Goal: Task Accomplishment & Management: Complete application form

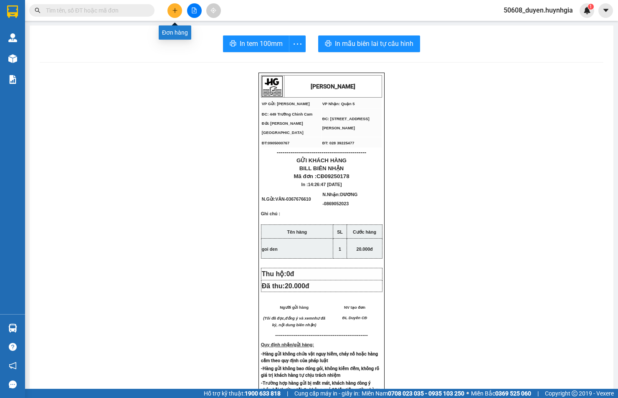
click at [178, 6] on button at bounding box center [174, 10] width 15 height 15
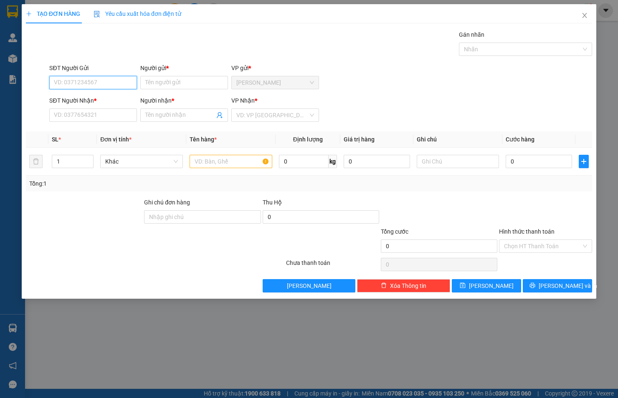
click at [113, 78] on input "SĐT Người Gửi" at bounding box center [93, 82] width 88 height 13
type input "0384377455"
click at [71, 99] on div "0384377455 - SỬU" at bounding box center [93, 99] width 78 height 9
type input "SỬU"
type input "0373299122"
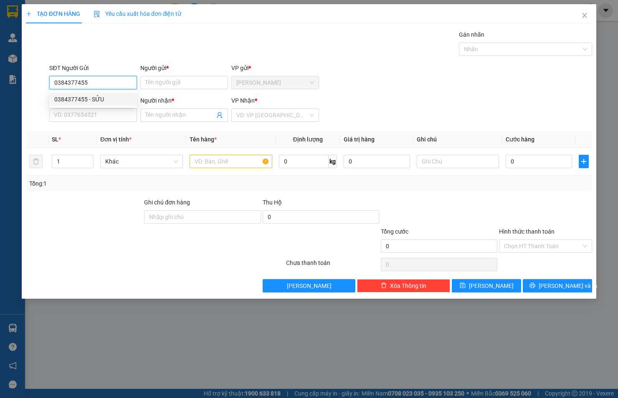
type input "NHÀN"
type input "0384377455"
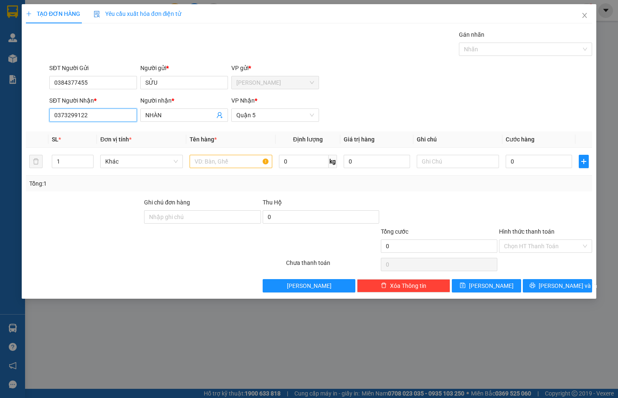
click at [96, 115] on input "0373299122" at bounding box center [93, 115] width 88 height 13
type input "0"
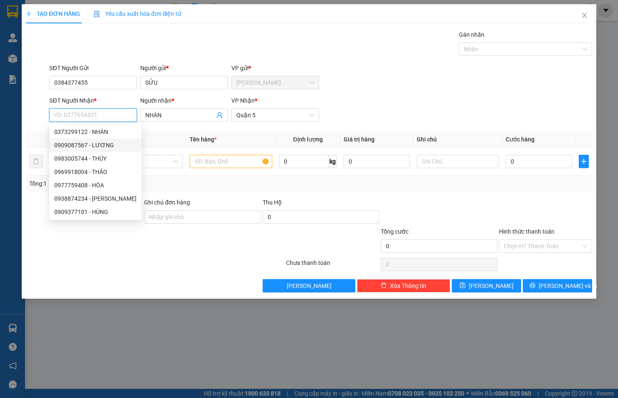
click at [78, 145] on div "0909087567 - LƯƠNG" at bounding box center [95, 145] width 82 height 9
type input "0909087567"
type input "LƯƠNG"
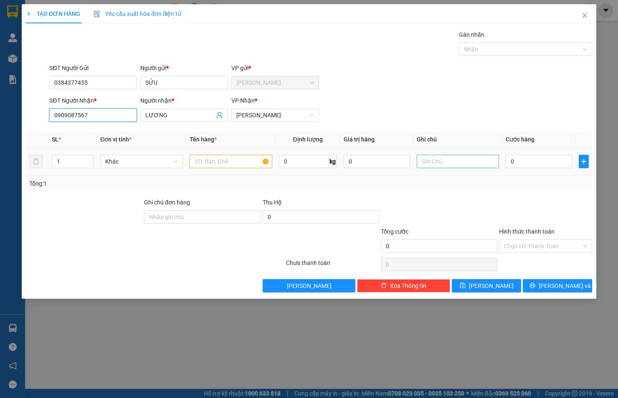
type input "0909087567"
click at [461, 163] on input "text" at bounding box center [458, 161] width 83 height 13
drag, startPoint x: 86, startPoint y: 114, endPoint x: 5, endPoint y: 124, distance: 81.1
click at [36, 117] on div "SĐT Người Nhận * 0909087567 Người nhận * LƯƠNG VP Nhận * [PERSON_NAME]" at bounding box center [309, 110] width 568 height 29
click at [519, 160] on input "0" at bounding box center [538, 161] width 66 height 13
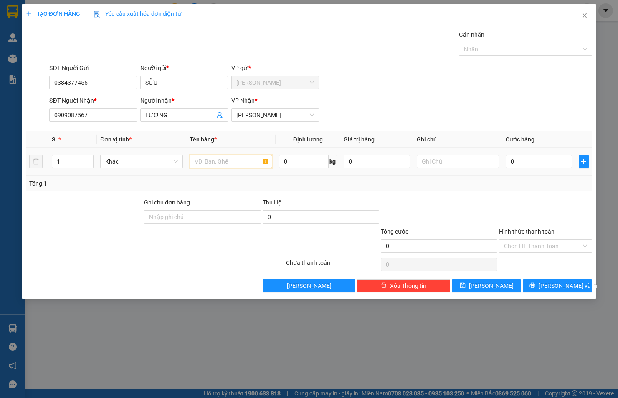
click at [235, 157] on input "text" at bounding box center [231, 161] width 83 height 13
type input "THÙNG XỐP"
click at [433, 164] on input "text" at bounding box center [458, 161] width 83 height 13
paste input "0909087567 LƯƠNG 435/284/34 [PERSON_NAME] P11 [GEOGRAPHIC_DATA] THU 60"
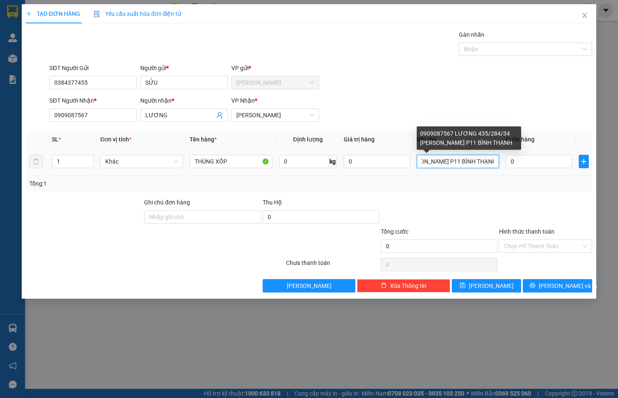
click at [422, 164] on input "0909087567 LƯƠNG 435/284/34 [PERSON_NAME] P11 BÌNH THẠNH" at bounding box center [458, 161] width 83 height 13
click at [450, 132] on div "0909087567 LƯƠNG 435/284/34 [PERSON_NAME] P11 BÌNH THẠNH" at bounding box center [469, 137] width 104 height 23
click at [475, 161] on input "0909087567 LƯƠNG 435/284/34 [PERSON_NAME] P11 BÌNH THẠNH" at bounding box center [458, 161] width 83 height 13
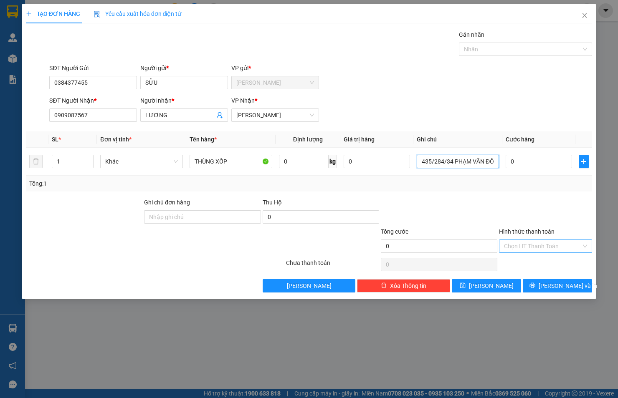
type input "435/284/34 PHẠM VĂN ĐỒNG P11 BÌNH THẠNH"
click at [556, 242] on input "Hình thức thanh toán" at bounding box center [542, 246] width 77 height 13
click at [534, 160] on input "0" at bounding box center [538, 161] width 66 height 13
type input "4"
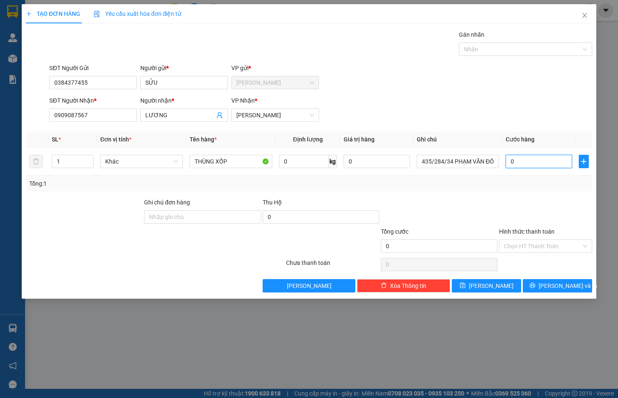
type input "4"
type input "40"
type input "40.000"
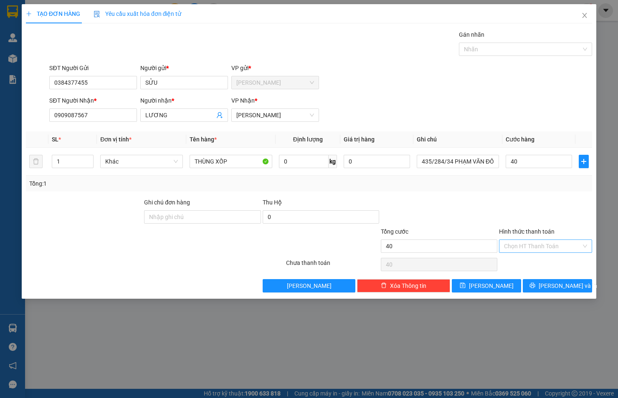
type input "40.000"
click at [536, 241] on input "Hình thức thanh toán" at bounding box center [542, 246] width 77 height 13
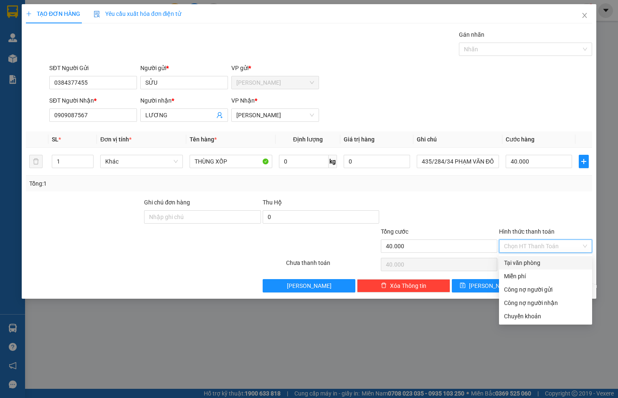
click at [529, 262] on div "Tại văn phòng" at bounding box center [545, 262] width 83 height 9
type input "0"
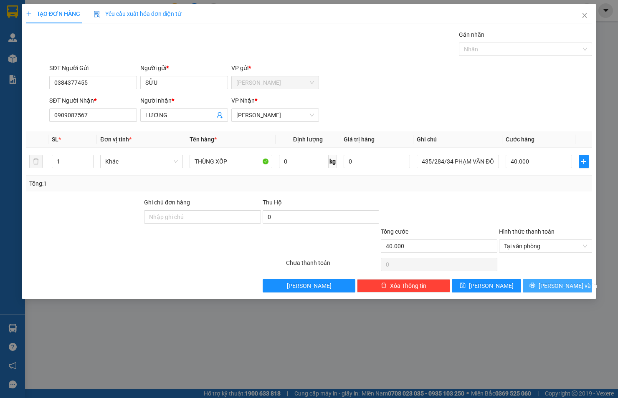
click at [538, 284] on button "[PERSON_NAME] và In" at bounding box center [557, 285] width 69 height 13
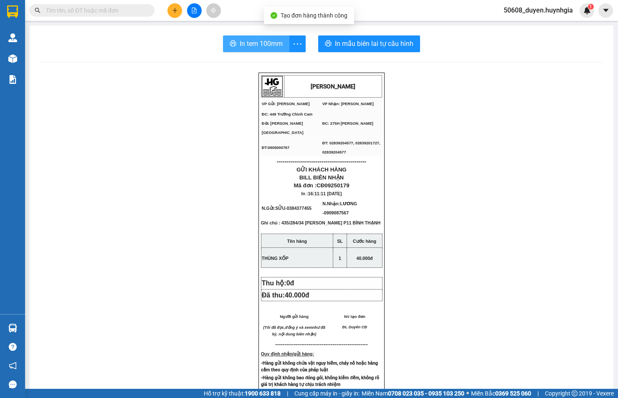
click at [245, 43] on span "In tem 100mm" at bounding box center [261, 43] width 43 height 10
click at [273, 43] on span "In tem 100mm" at bounding box center [261, 43] width 43 height 10
click at [174, 9] on icon "plus" at bounding box center [175, 11] width 6 height 6
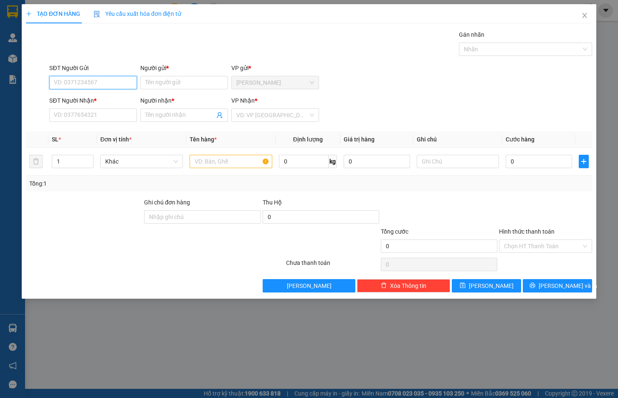
click at [79, 80] on input "SĐT Người Gửi" at bounding box center [93, 82] width 88 height 13
click at [108, 84] on input "SĐT Người Gửi" at bounding box center [93, 82] width 88 height 13
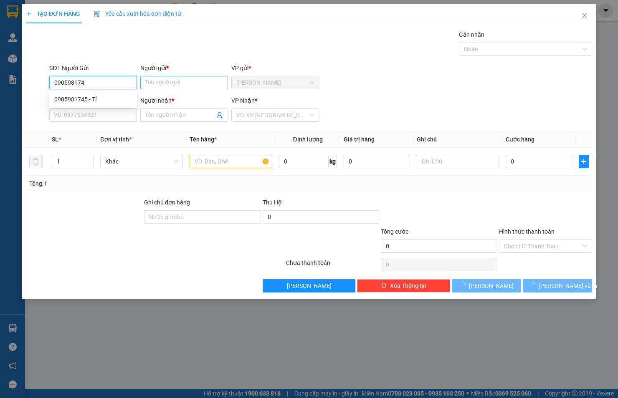
type input "0905981745"
click at [61, 99] on div "0905981745 - TÍ" at bounding box center [93, 99] width 78 height 9
type input "TÍ"
type input "0937676758"
type input "PHƯƠNG"
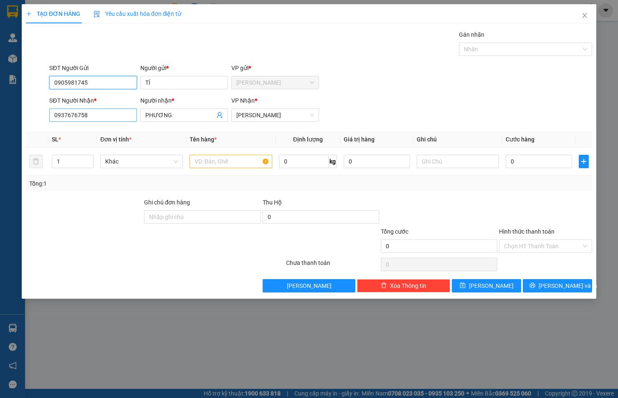
type input "0905981745"
drag, startPoint x: 92, startPoint y: 114, endPoint x: 5, endPoint y: 97, distance: 88.1
click at [27, 114] on div "SĐT Người Nhận * 0937676758 Người nhận * PHƯƠNG VP Nhận * [PERSON_NAME]" at bounding box center [309, 110] width 568 height 29
click at [201, 164] on input "text" at bounding box center [231, 161] width 83 height 13
click at [427, 157] on input "text" at bounding box center [458, 161] width 83 height 13
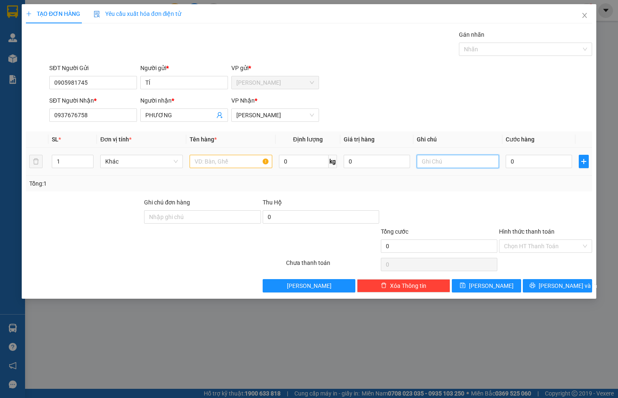
paste input "Manhattab Glory (M4-108) [GEOGRAPHIC_DATA] Q9 P. [GEOGRAPHIC_DATA]"
type input "Manhattab Glory (M4-108) [GEOGRAPHIC_DATA] Q9 P. [GEOGRAPHIC_DATA]"
click at [239, 166] on input "text" at bounding box center [231, 161] width 83 height 13
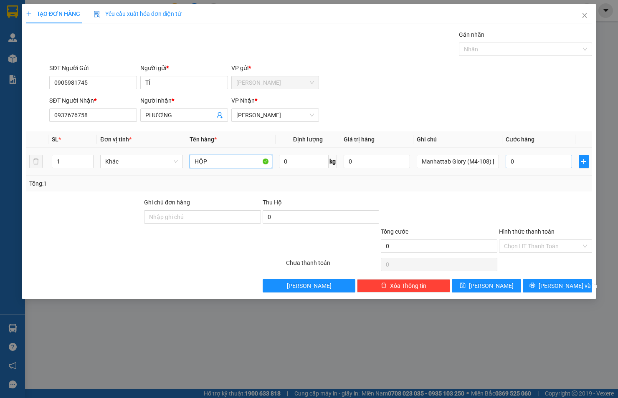
type input "HỘP"
click at [546, 164] on input "0" at bounding box center [538, 161] width 66 height 13
type input "2"
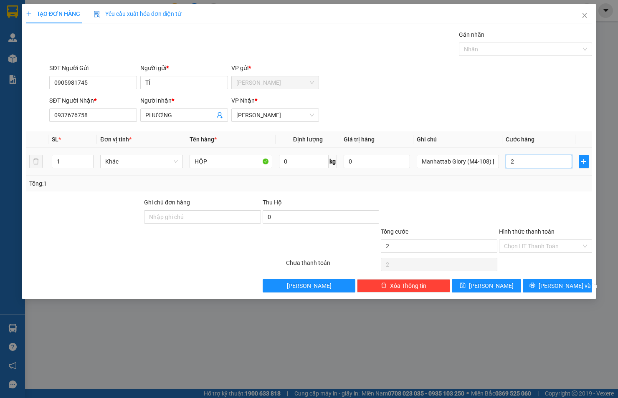
type input "20"
type input "20.000"
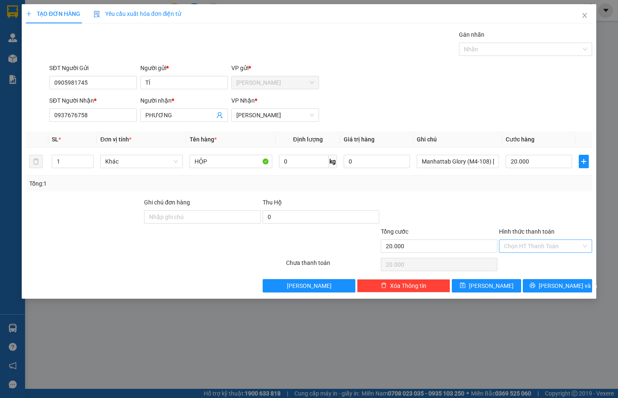
click at [551, 246] on input "Hình thức thanh toán" at bounding box center [542, 246] width 77 height 13
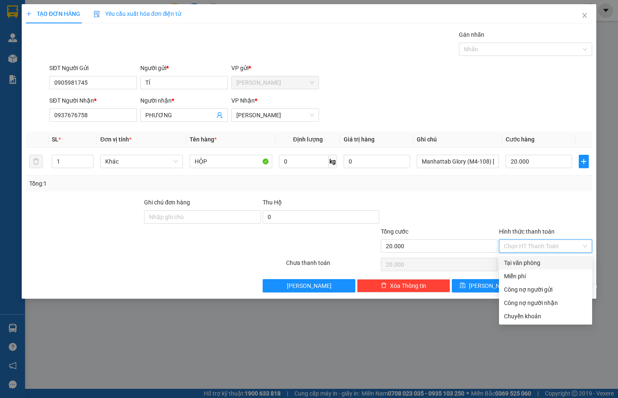
click at [531, 261] on div "Tại văn phòng" at bounding box center [545, 262] width 83 height 9
type input "0"
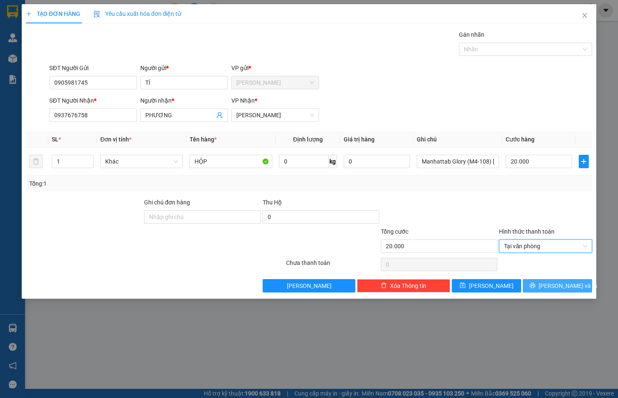
click at [543, 282] on button "[PERSON_NAME] và In" at bounding box center [557, 285] width 69 height 13
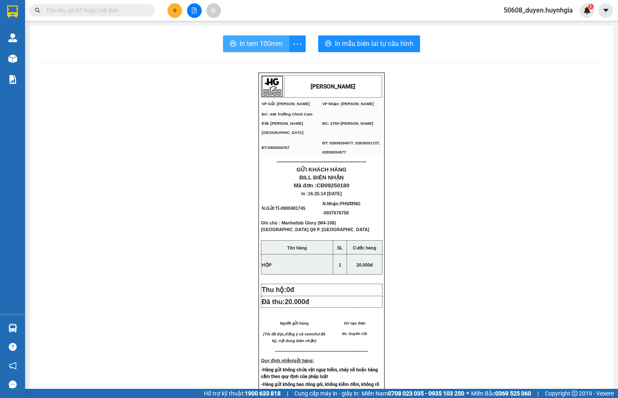
click at [256, 40] on span "In tem 100mm" at bounding box center [261, 43] width 43 height 10
